Goal: Task Accomplishment & Management: Manage account settings

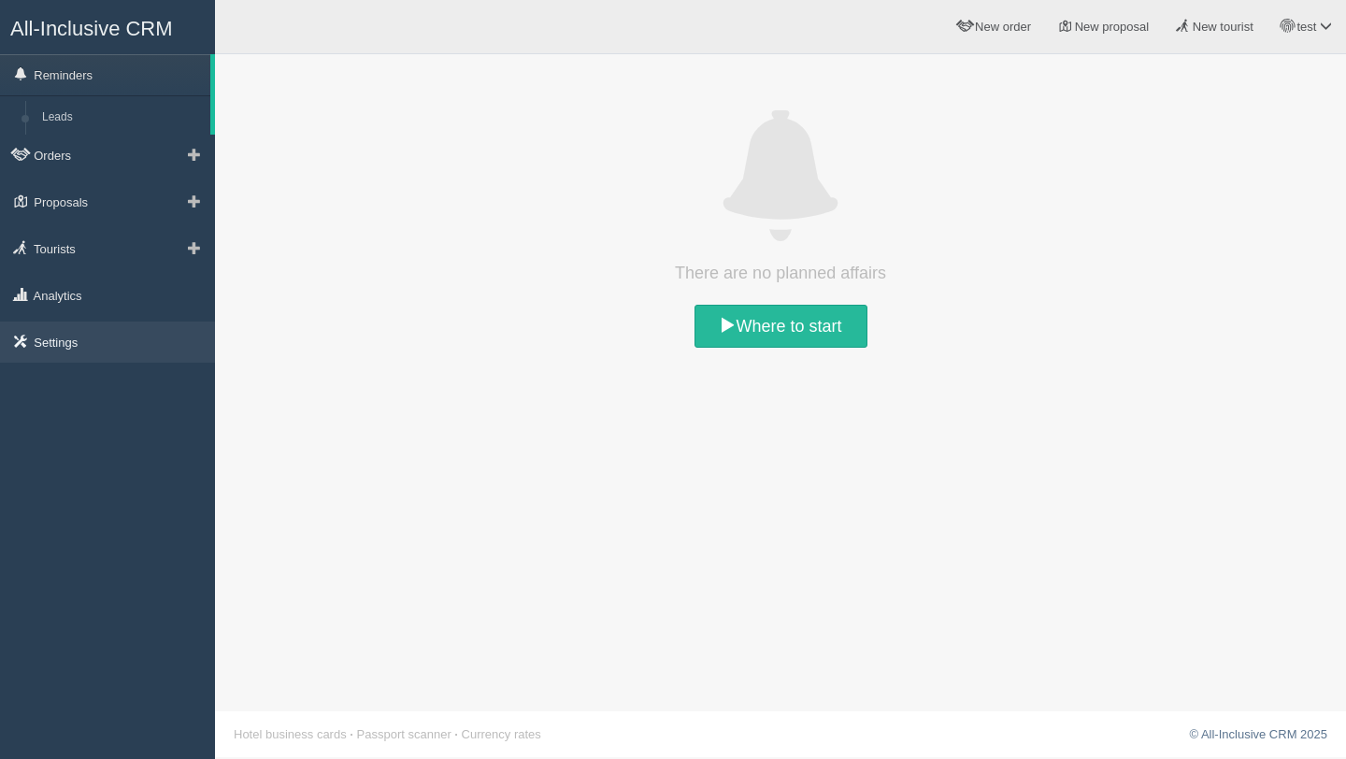
click at [65, 341] on link "Settings" at bounding box center [107, 341] width 215 height 41
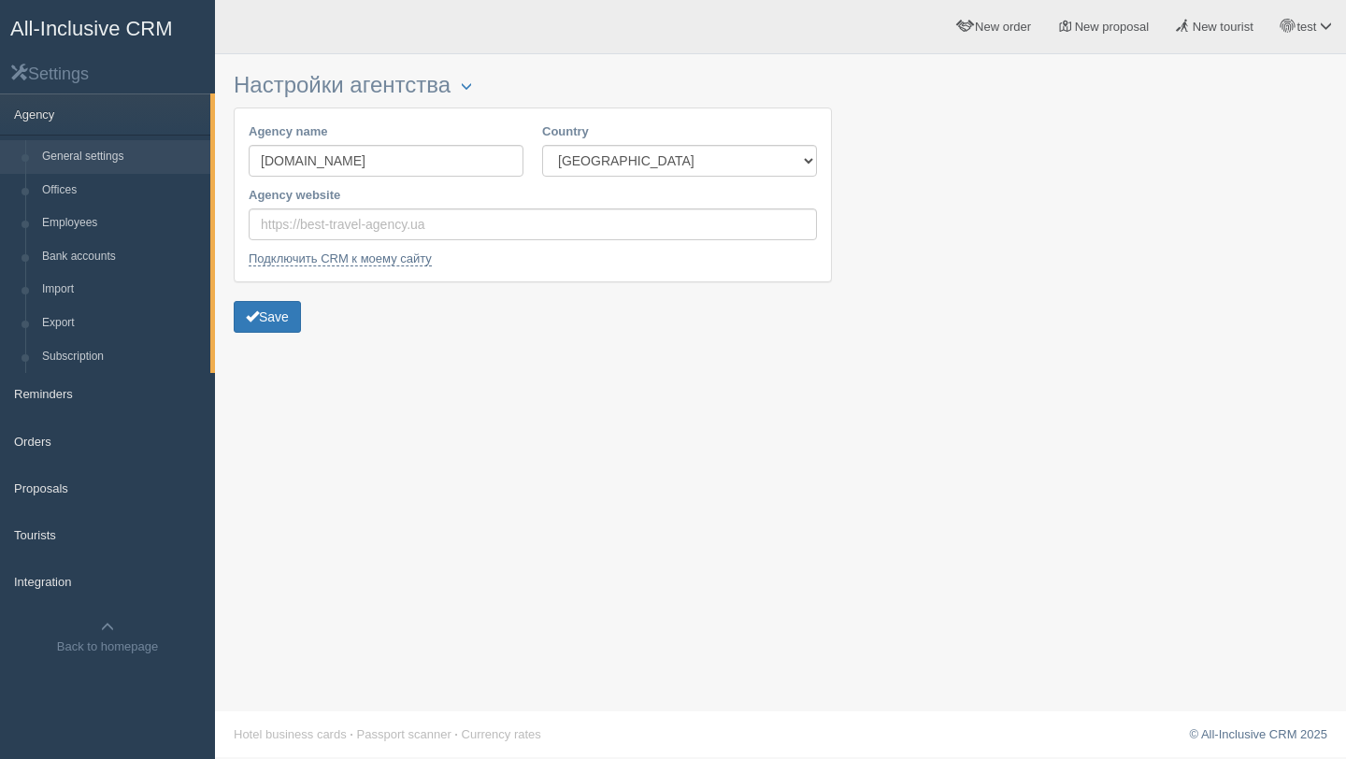
scroll to position [2, 0]
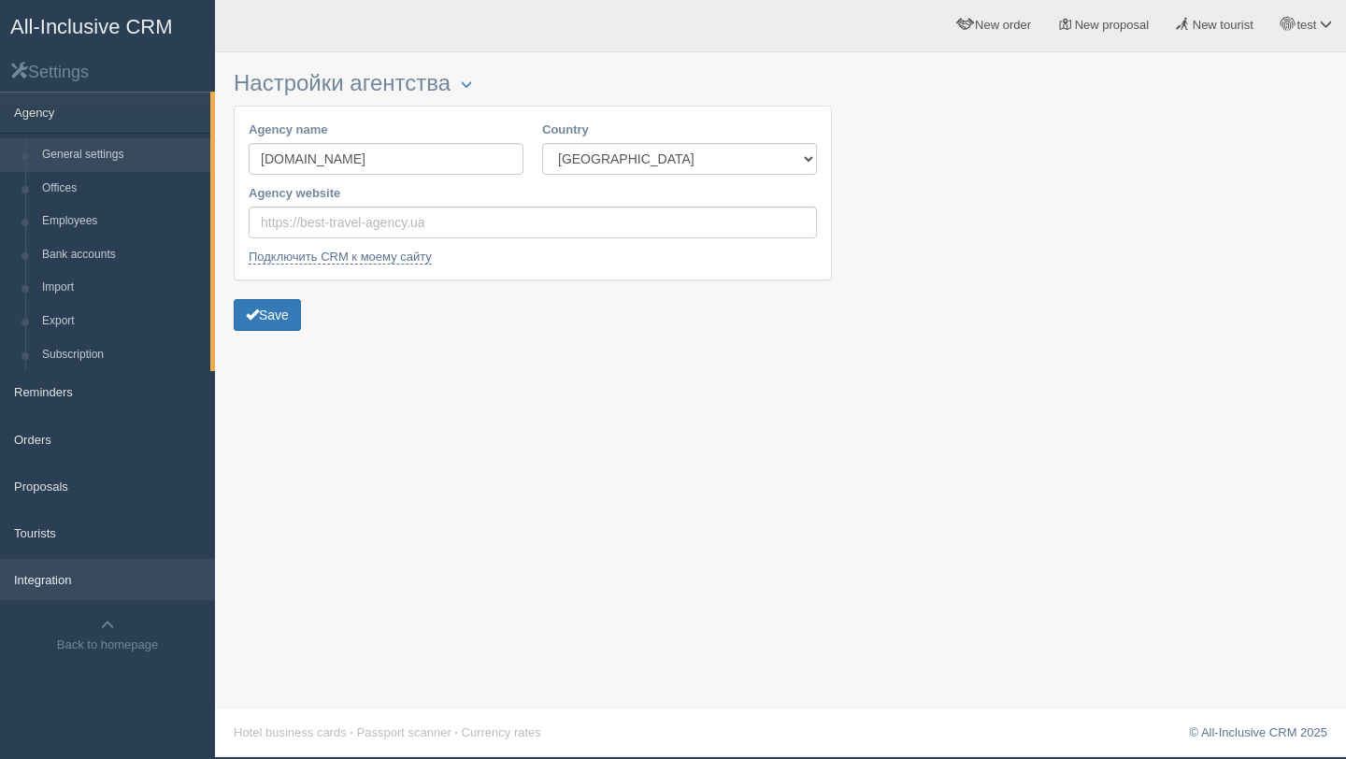
click at [70, 576] on link "Integration" at bounding box center [107, 579] width 215 height 41
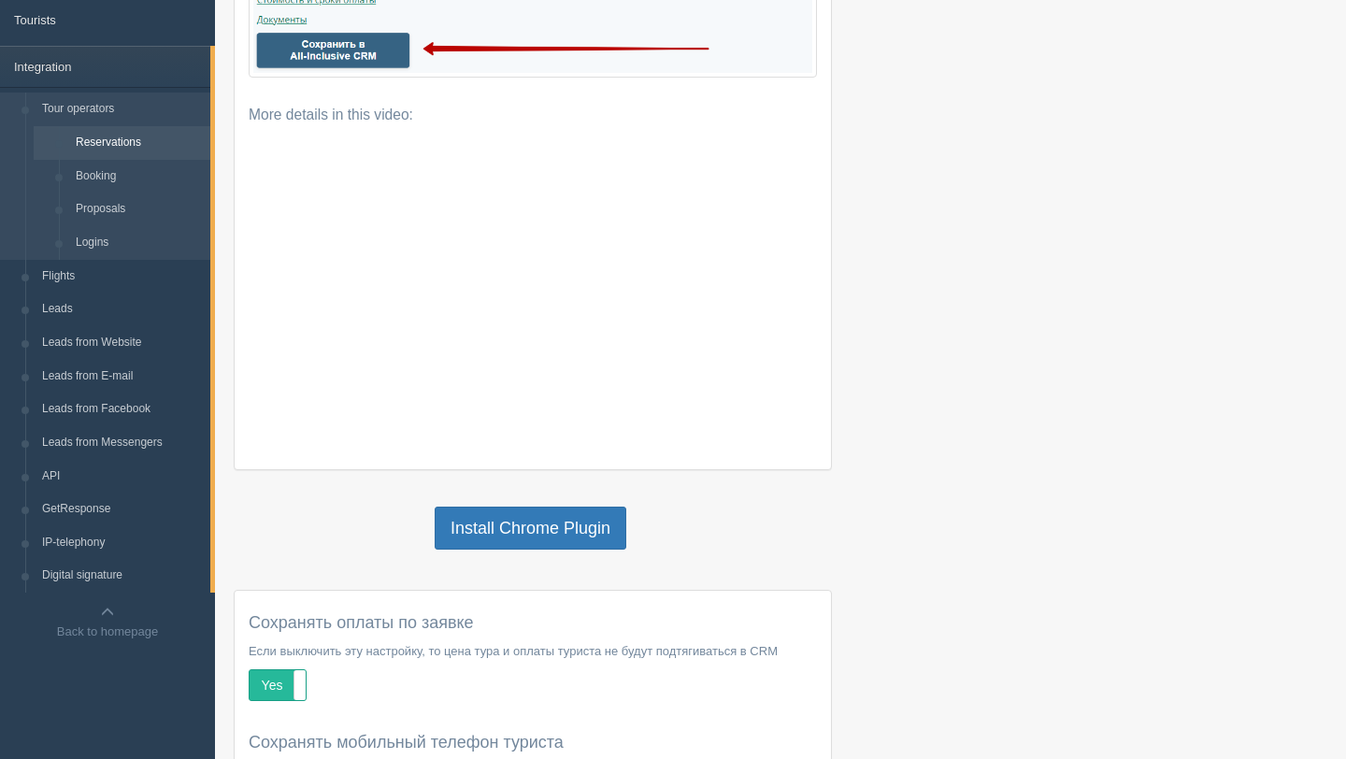
scroll to position [282, 0]
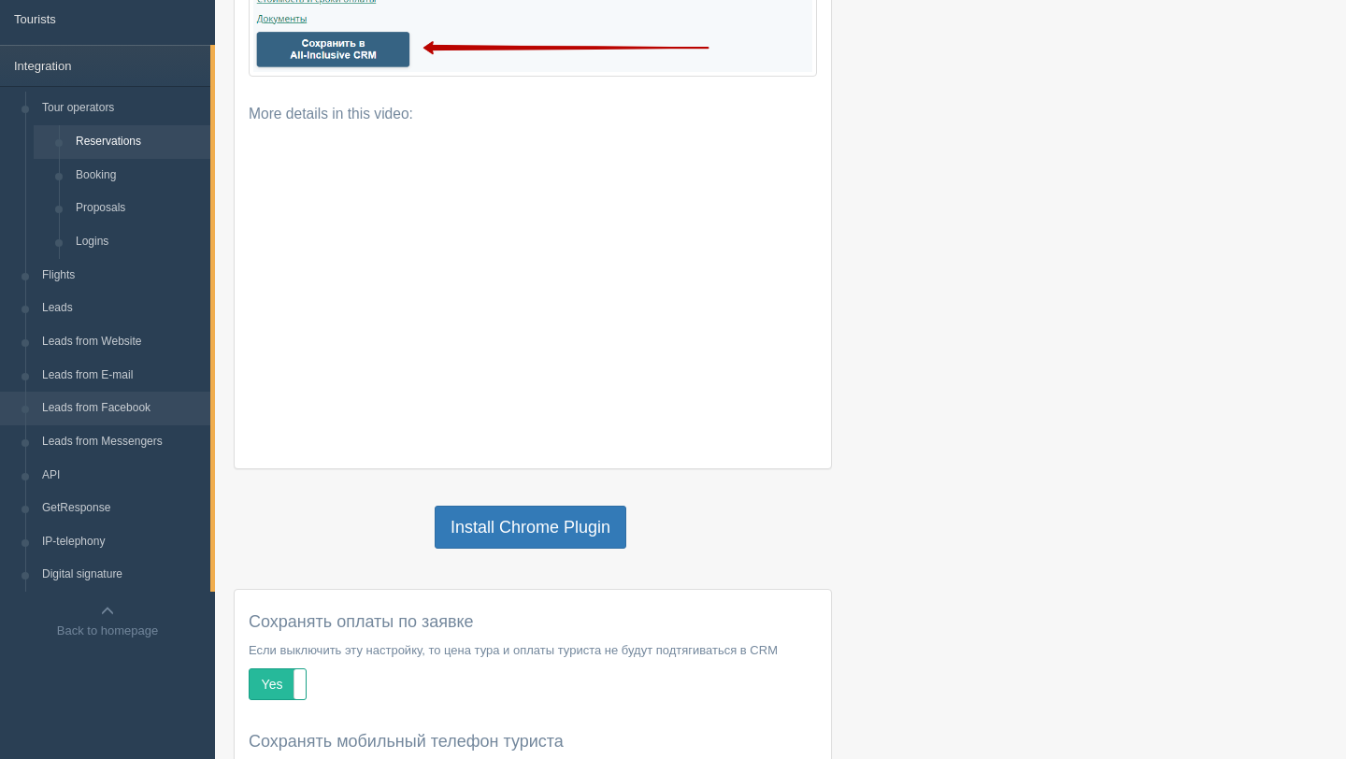
click at [124, 412] on link "Leads from Facebook" at bounding box center [122, 409] width 177 height 34
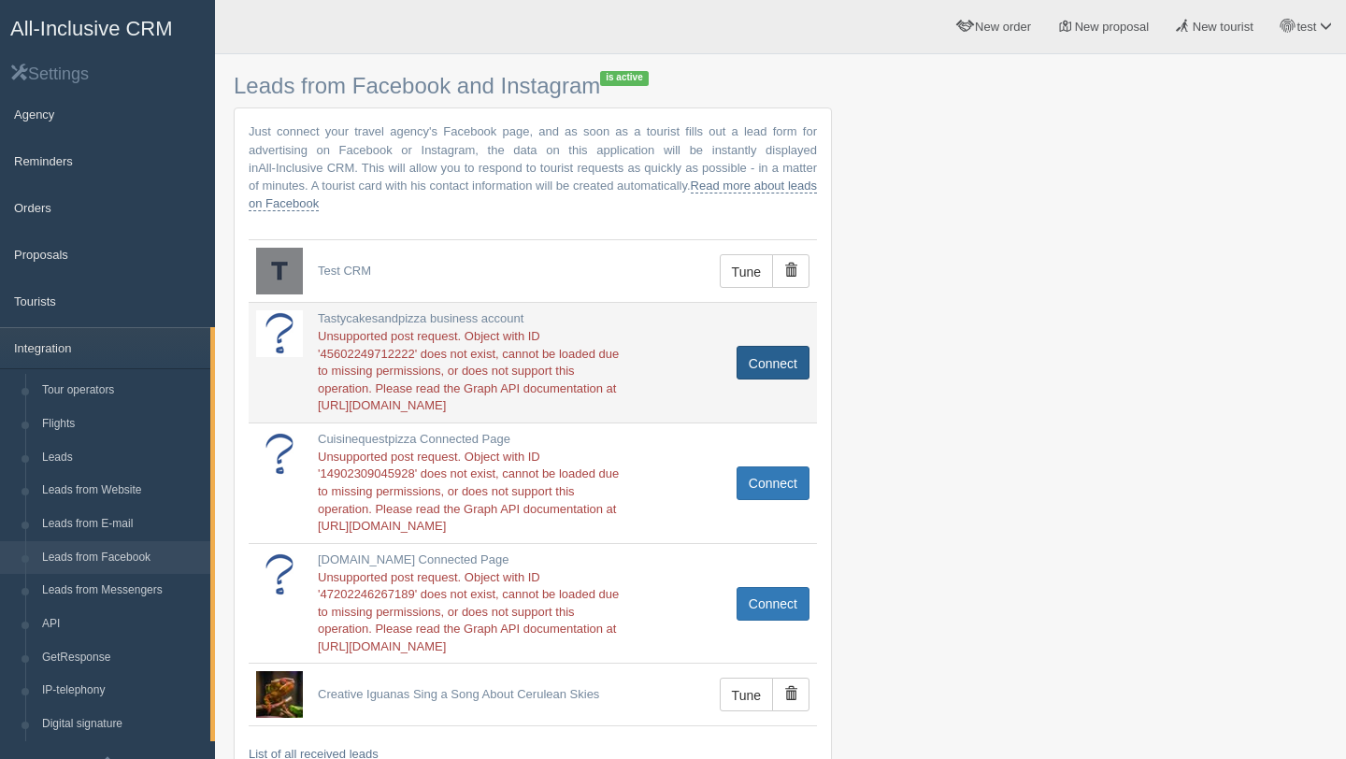
click at [791, 366] on font "Connect" at bounding box center [773, 363] width 49 height 15
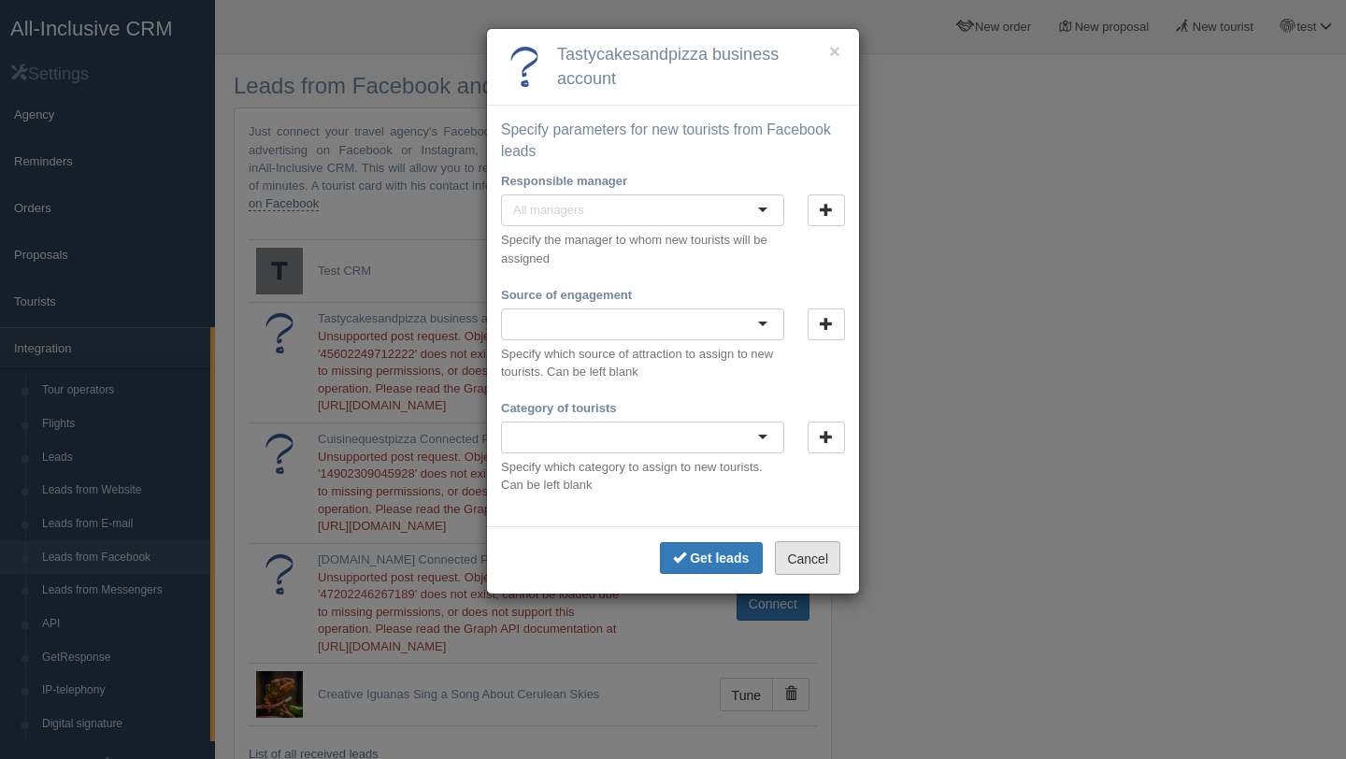
click at [817, 566] on button "Cancel" at bounding box center [807, 558] width 65 height 34
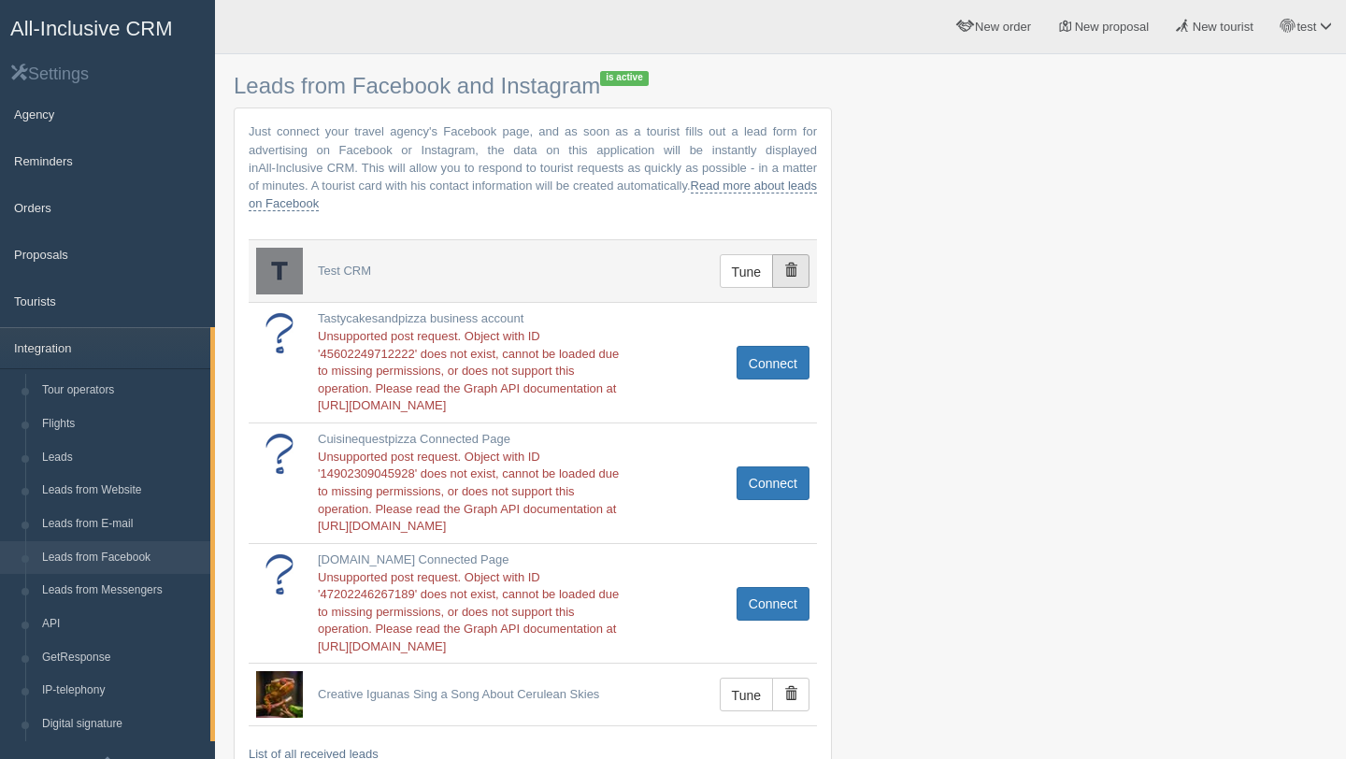
click at [794, 278] on button "button" at bounding box center [790, 271] width 37 height 34
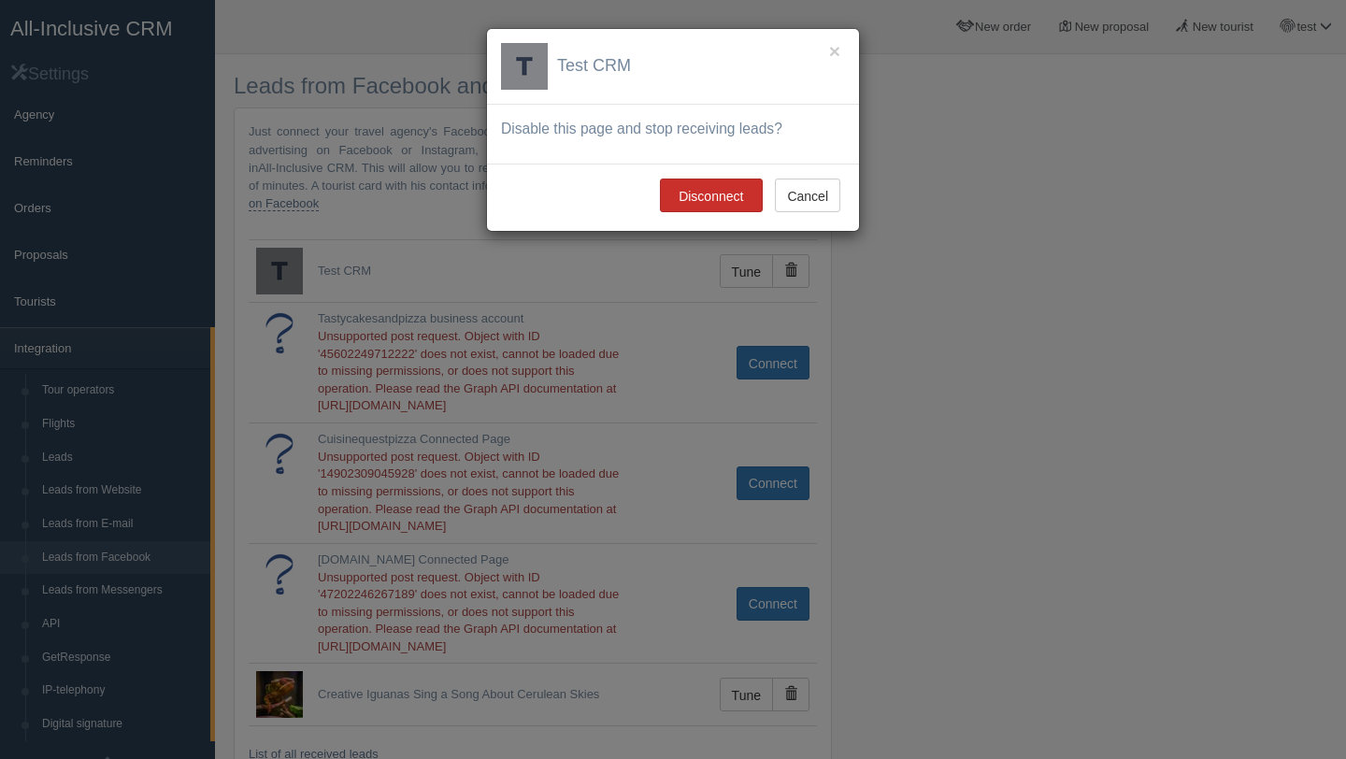
click at [690, 199] on font "Disconnect" at bounding box center [710, 196] width 64 height 15
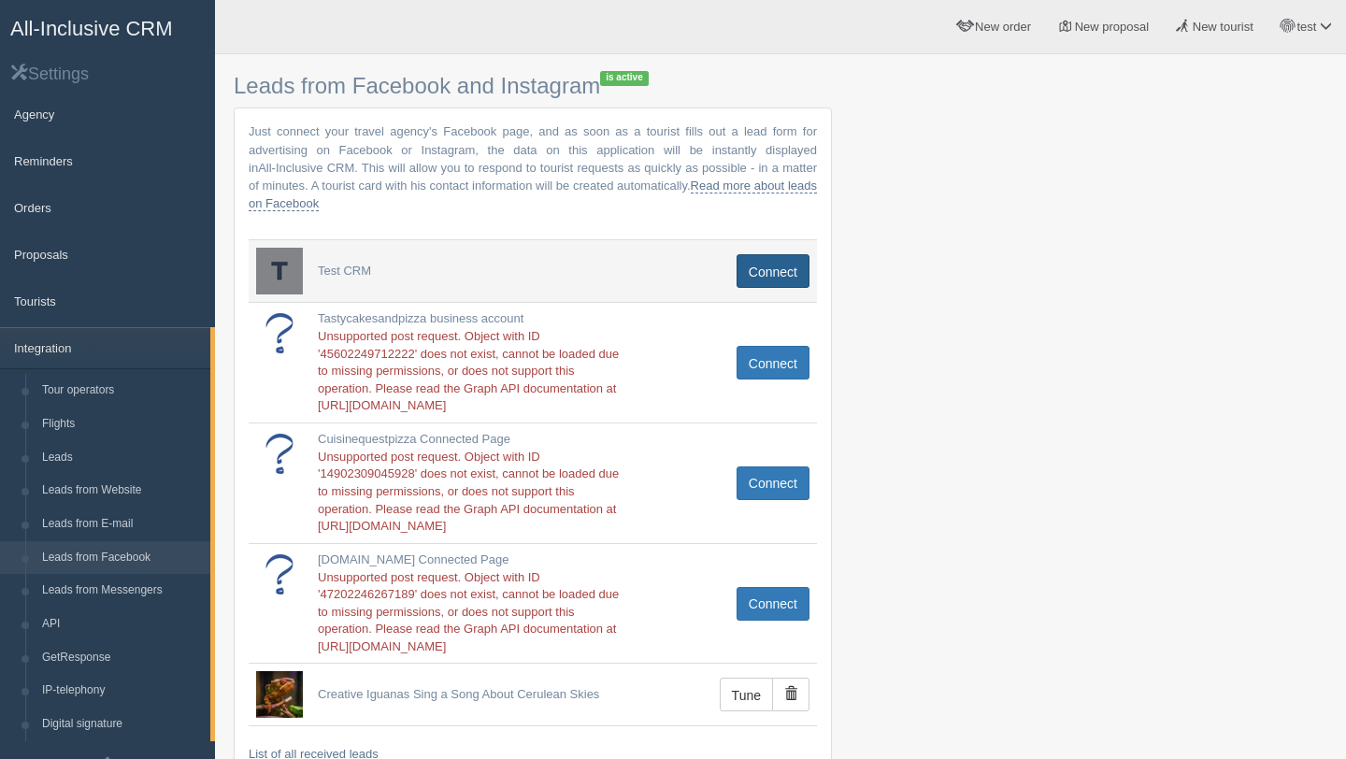
click at [762, 268] on font "Connect" at bounding box center [773, 271] width 49 height 15
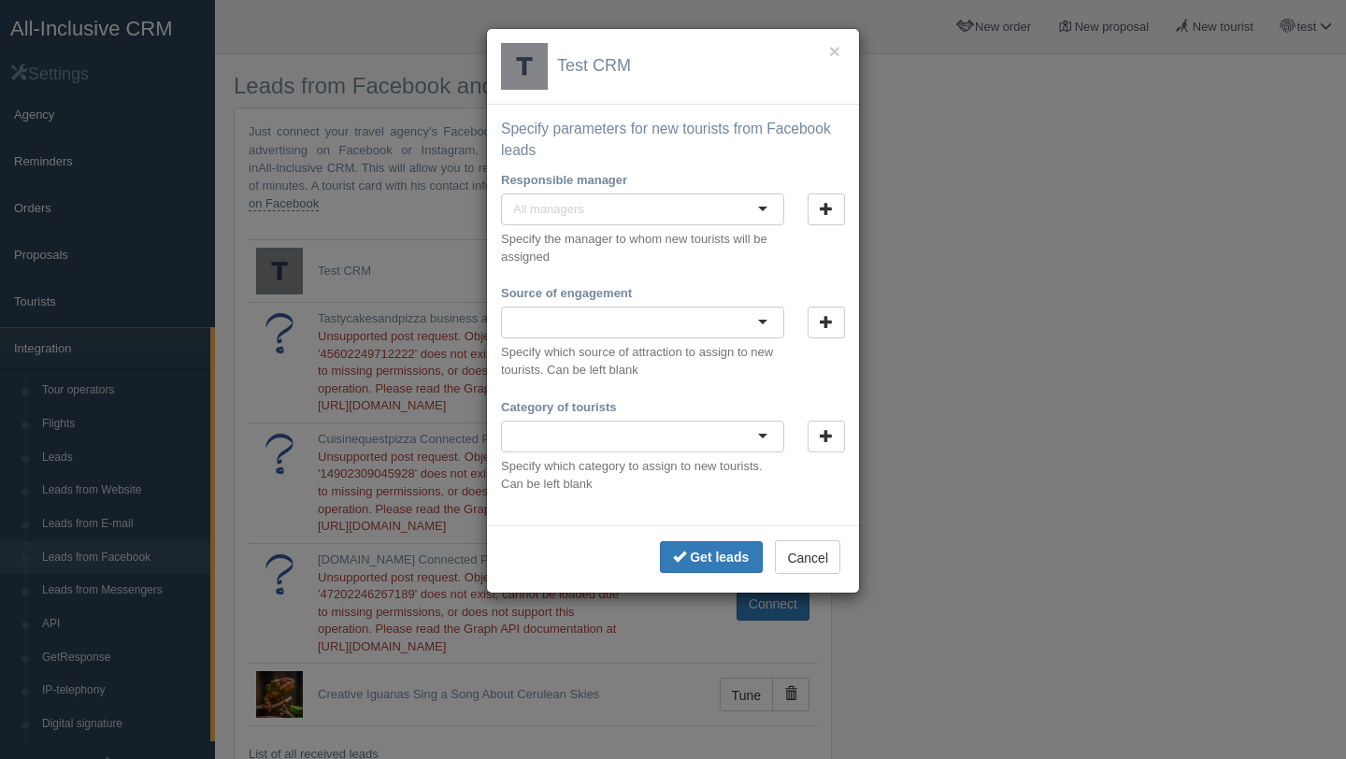
click at [824, 55] on h4 "Test CRM" at bounding box center [673, 66] width 344 height 47
click at [836, 54] on font "×" at bounding box center [834, 50] width 11 height 21
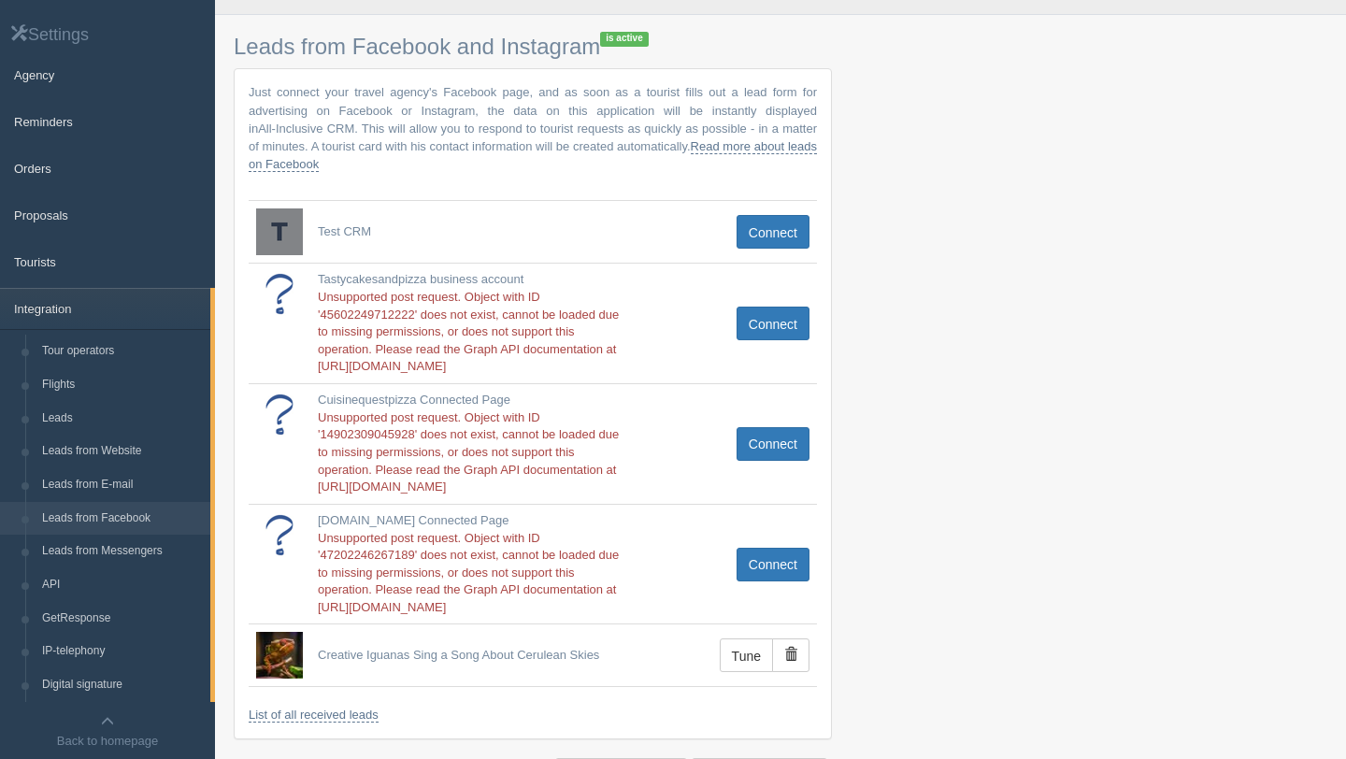
scroll to position [46, 0]
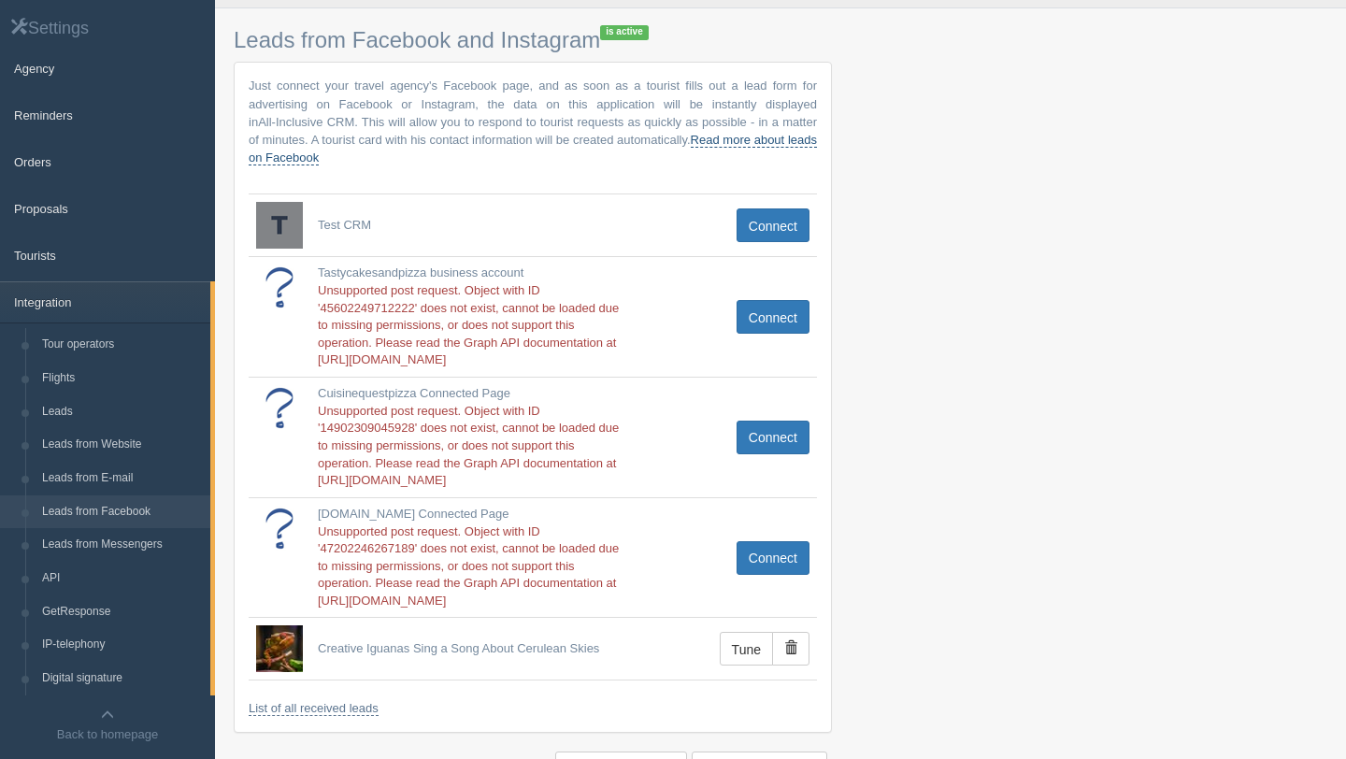
click at [365, 161] on font "Read more about leads on Facebook" at bounding box center [533, 149] width 568 height 32
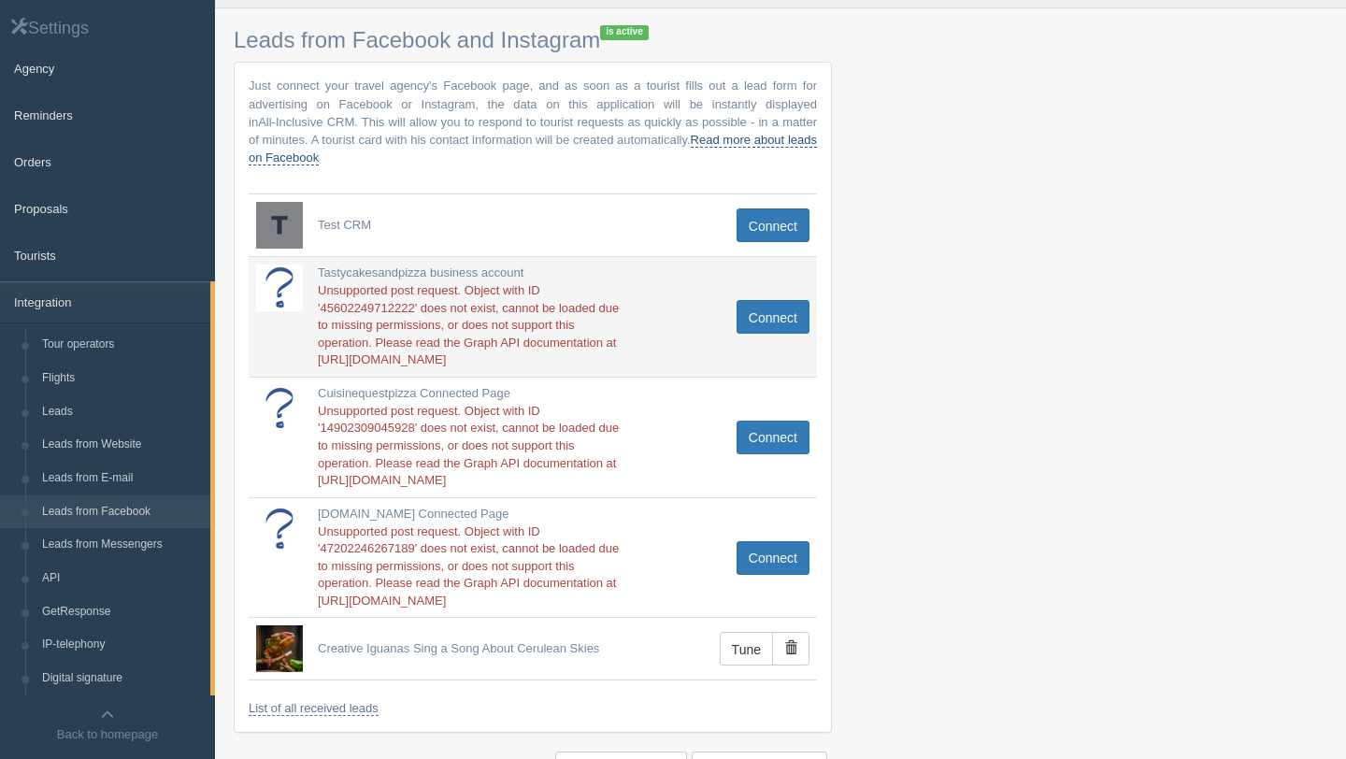
scroll to position [164, 0]
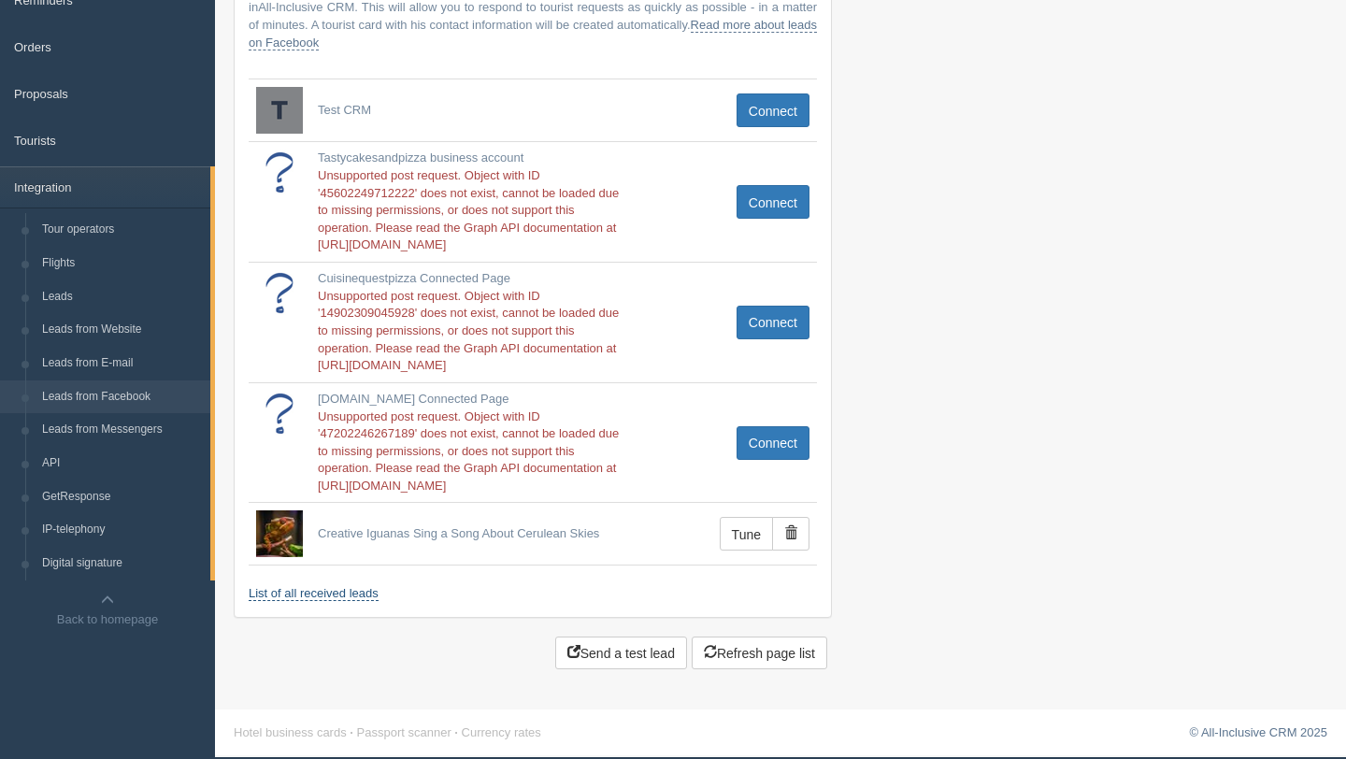
click at [362, 594] on font "List of all received leads" at bounding box center [314, 593] width 130 height 14
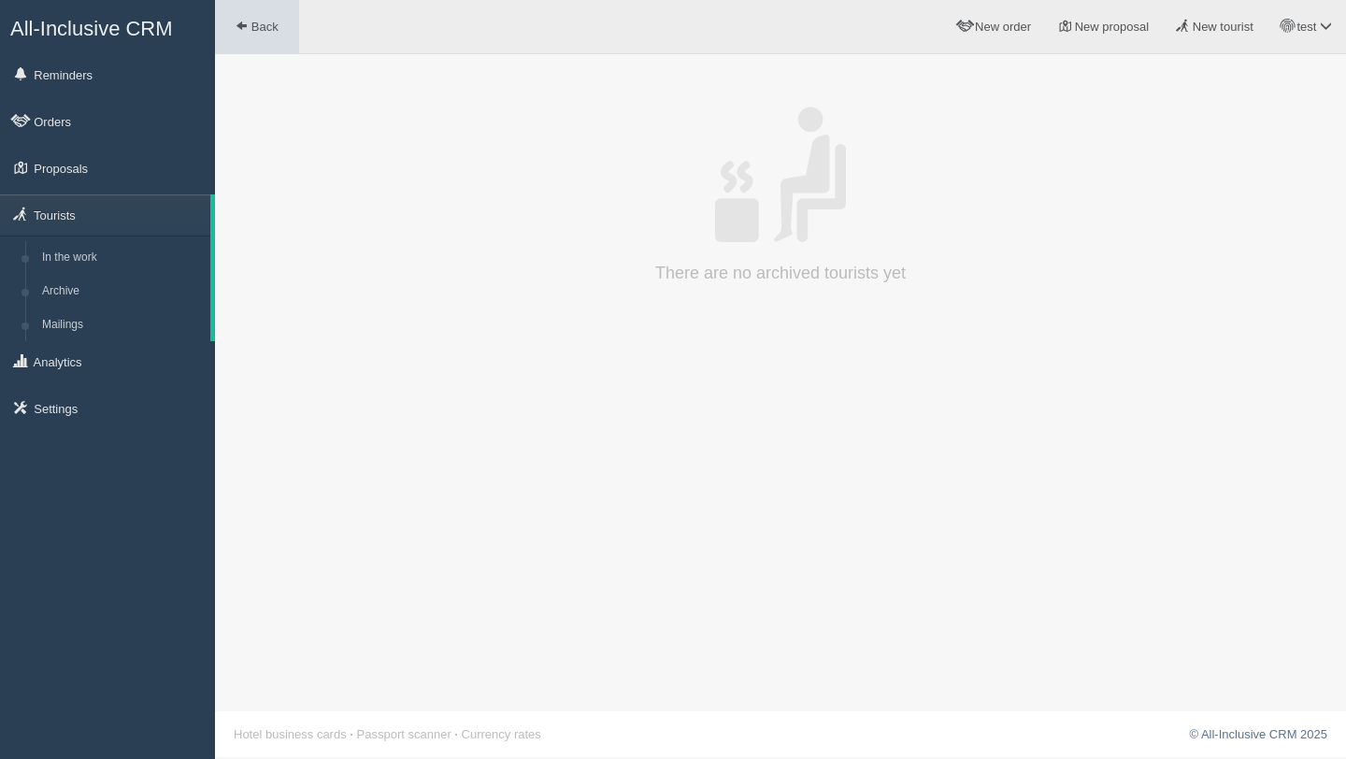
click at [251, 30] on span "Back" at bounding box center [264, 27] width 27 height 14
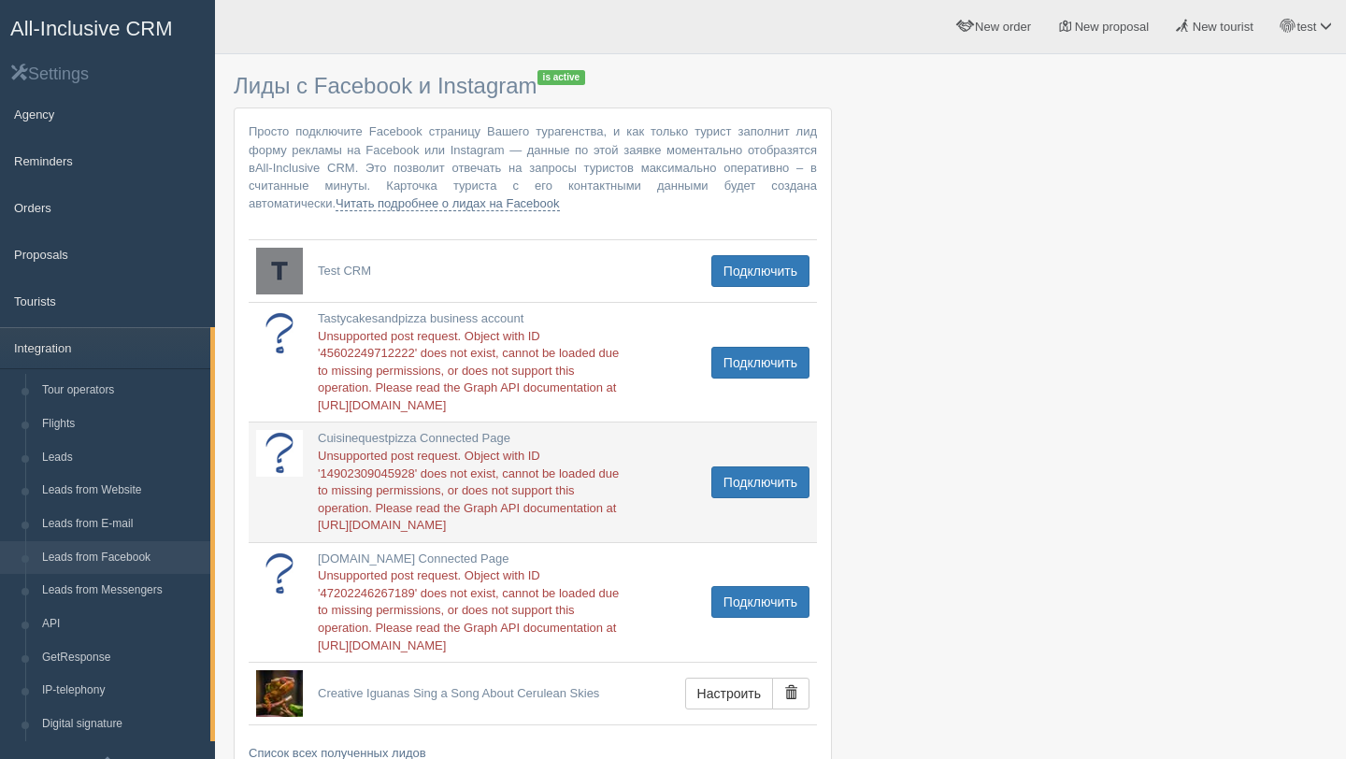
scroll to position [158, 0]
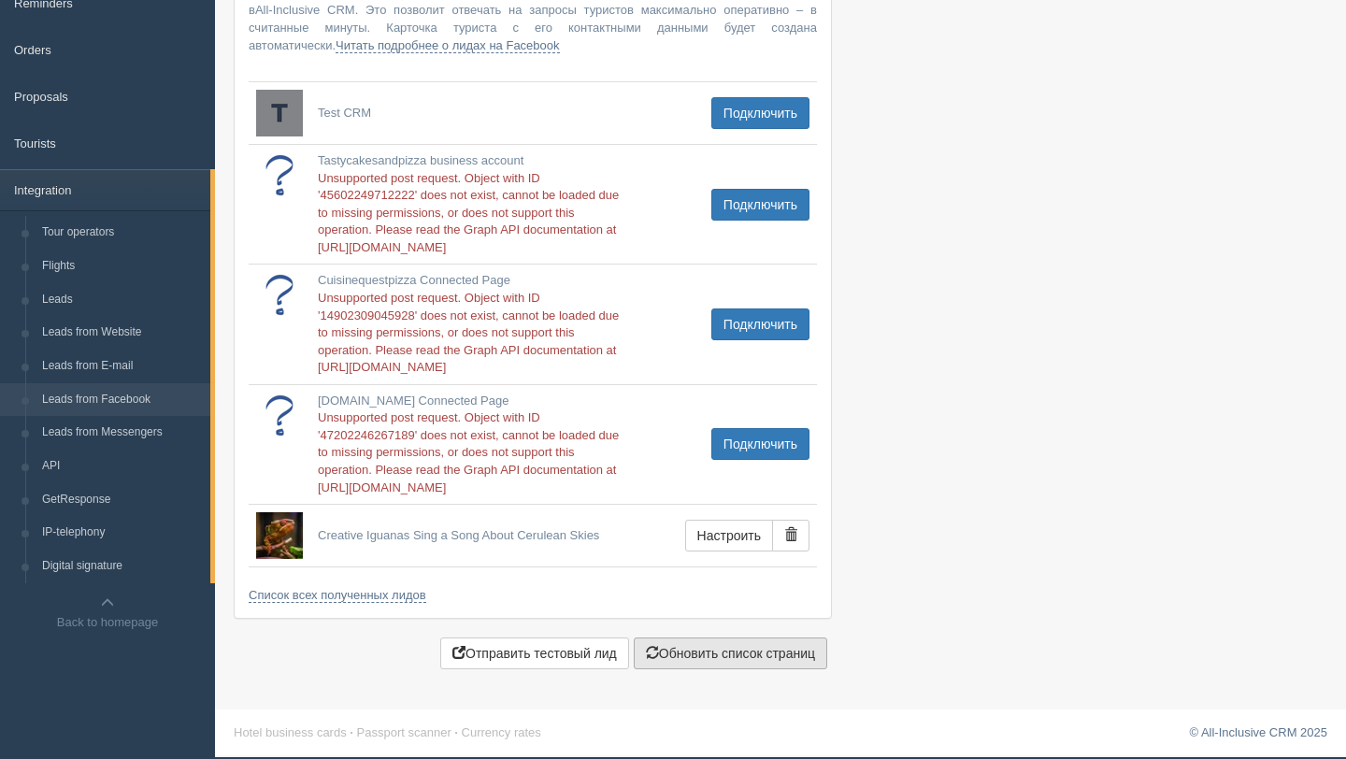
click at [752, 649] on button "Обновить список страниц" at bounding box center [730, 653] width 193 height 32
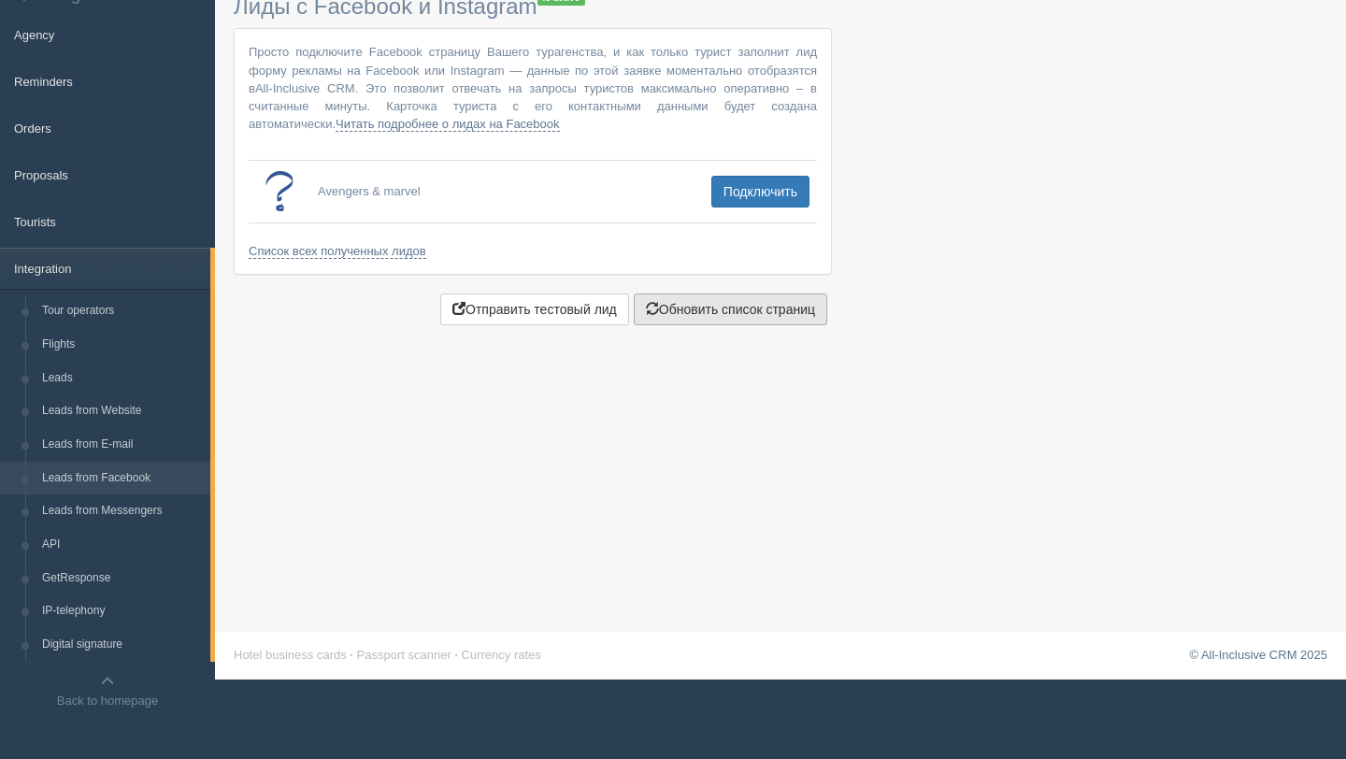
scroll to position [78, 0]
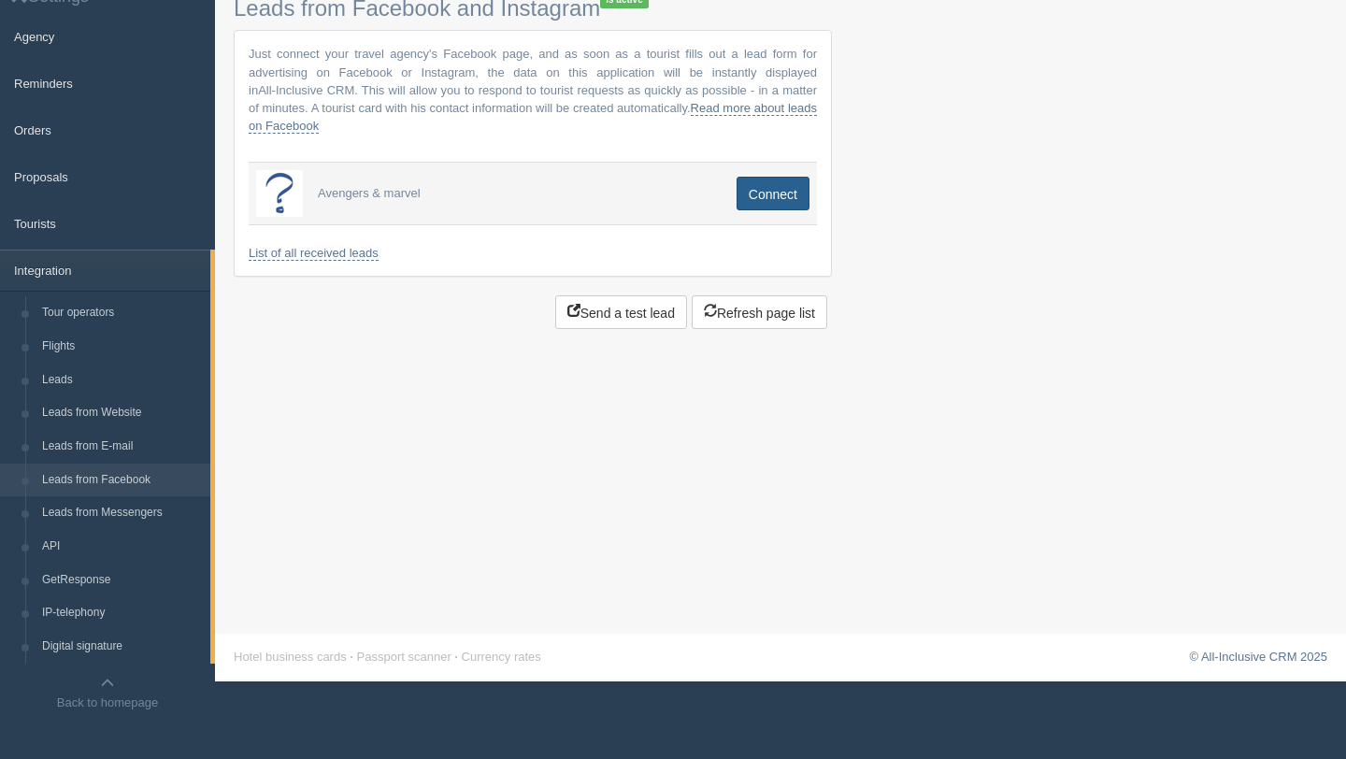
click at [789, 192] on font "Connect" at bounding box center [773, 194] width 49 height 15
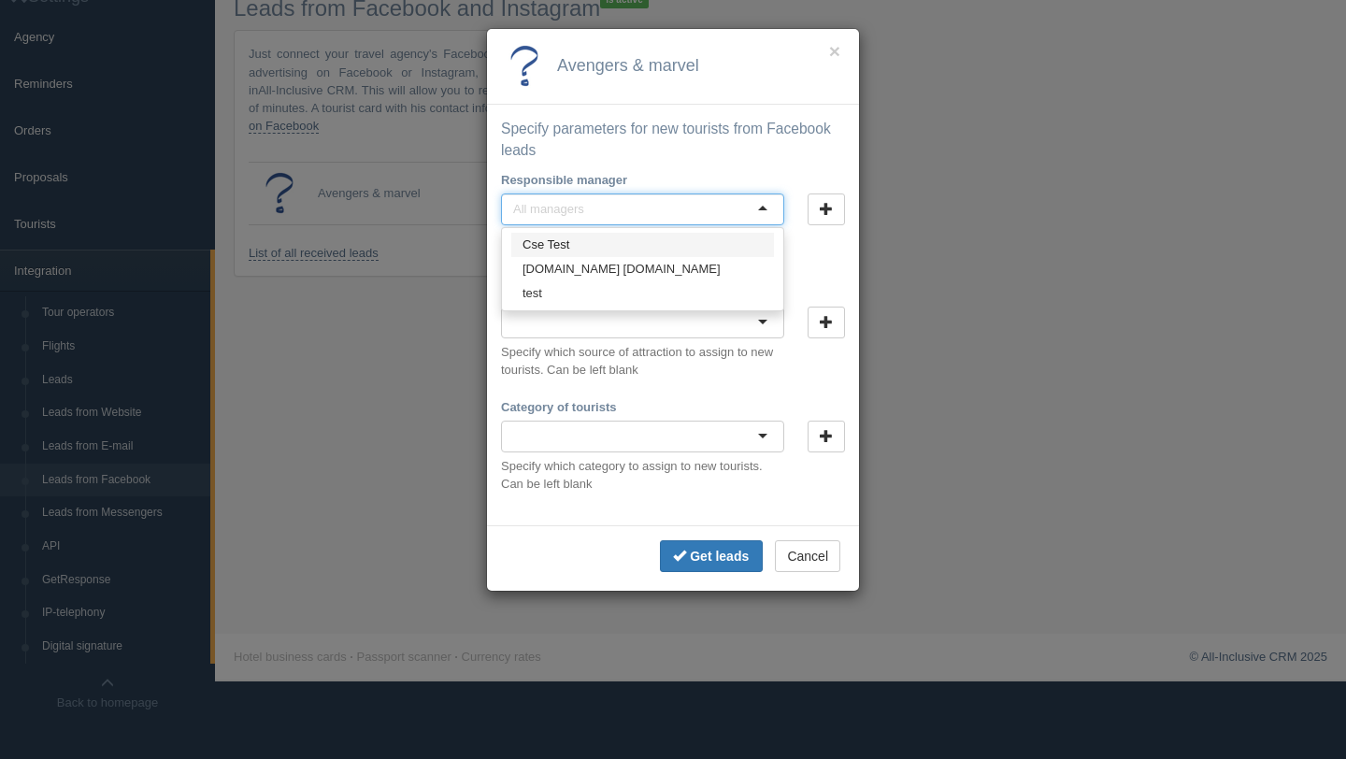
click at [585, 215] on input "Responsible manager" at bounding box center [553, 209] width 80 height 19
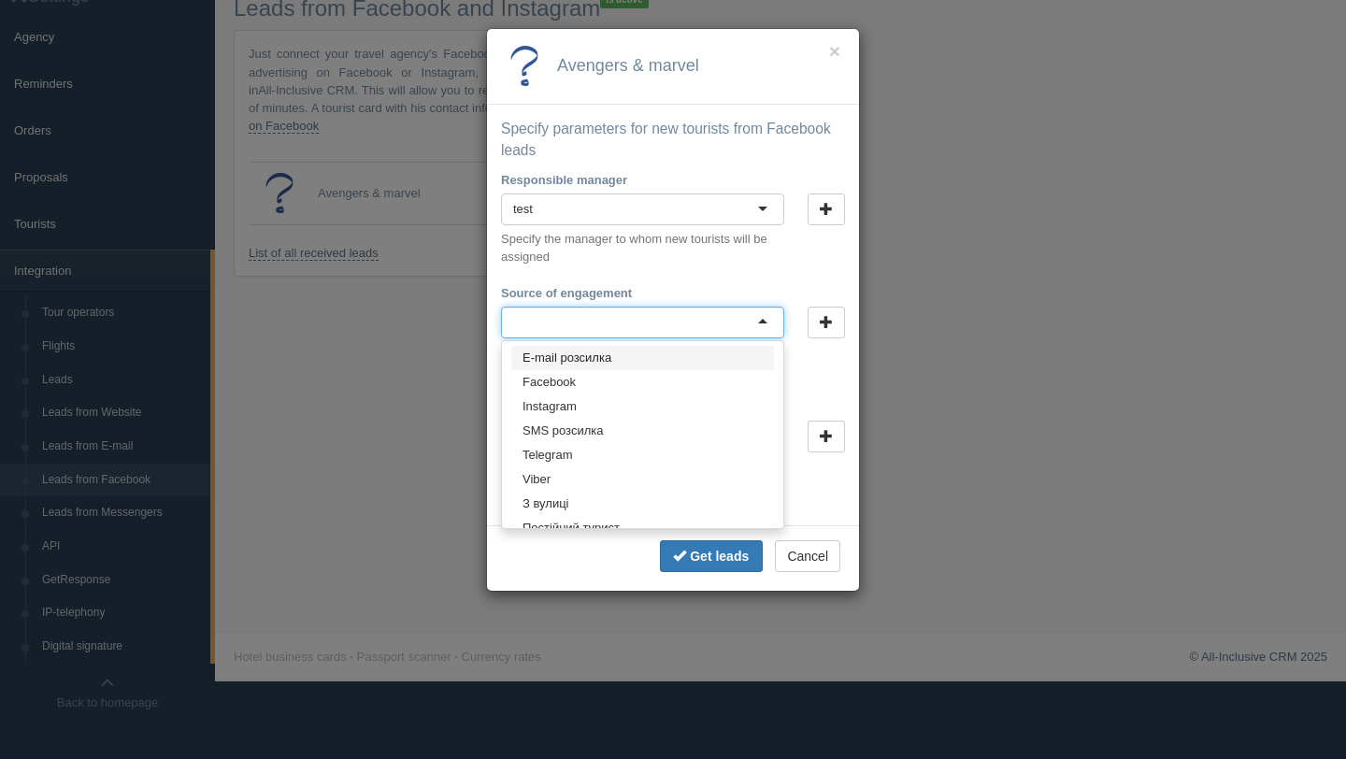
click at [605, 330] on div at bounding box center [642, 323] width 283 height 32
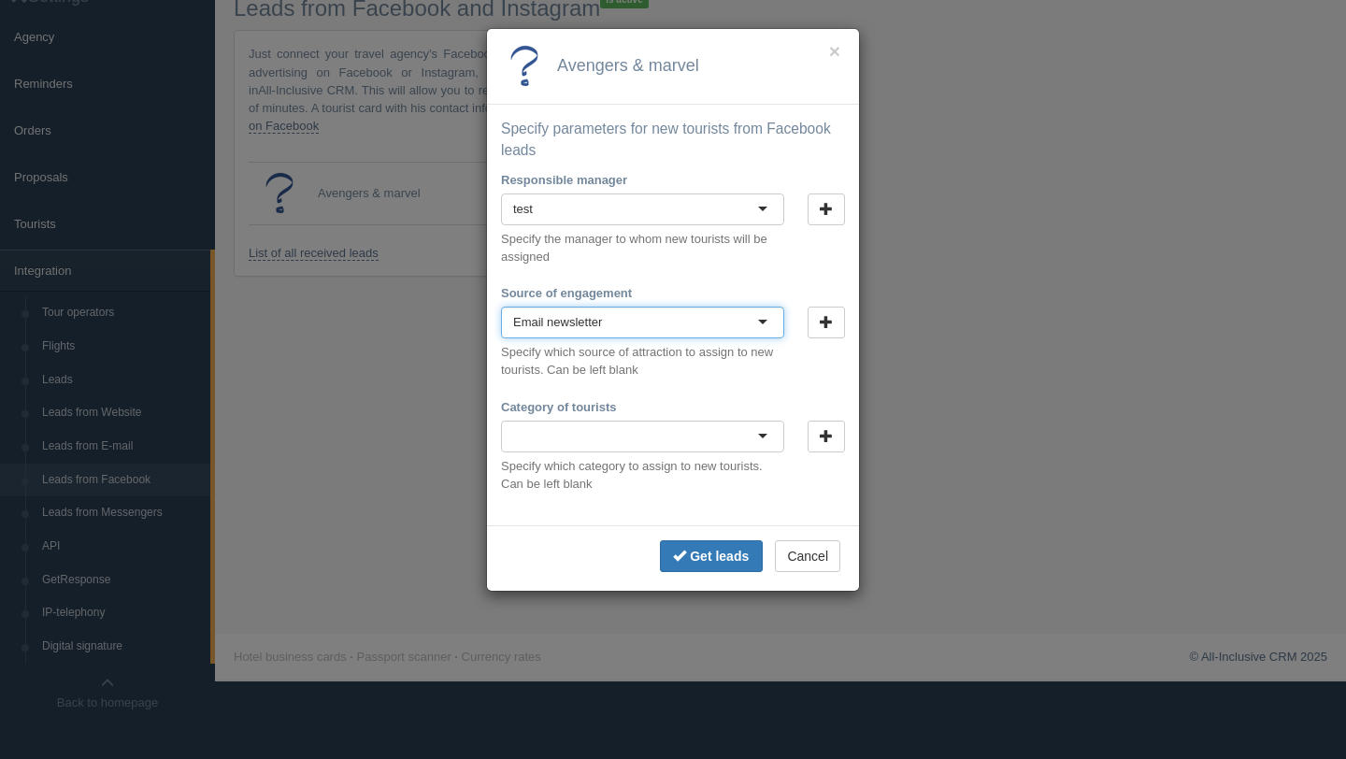
click at [569, 425] on div at bounding box center [642, 437] width 283 height 32
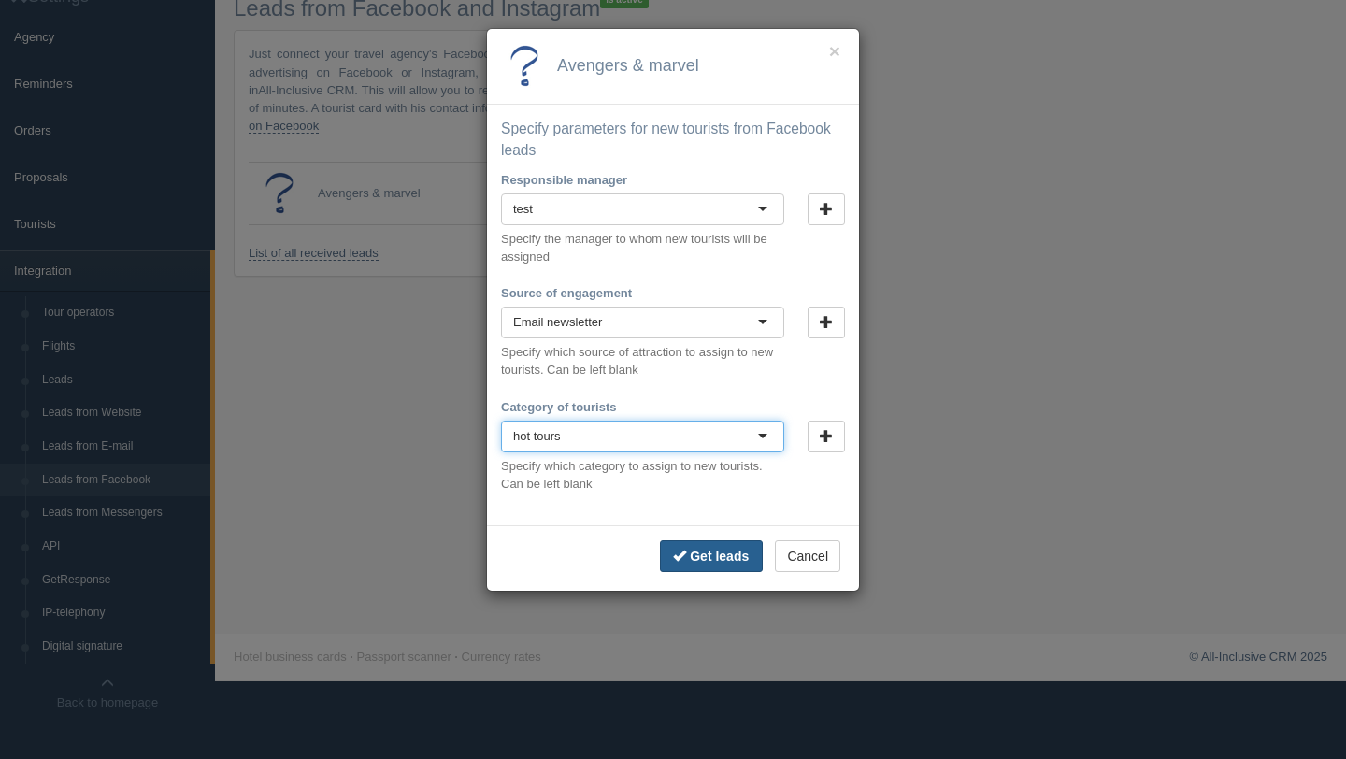
click at [702, 560] on font "Get leads" at bounding box center [719, 556] width 59 height 15
